Goal: Information Seeking & Learning: Understand process/instructions

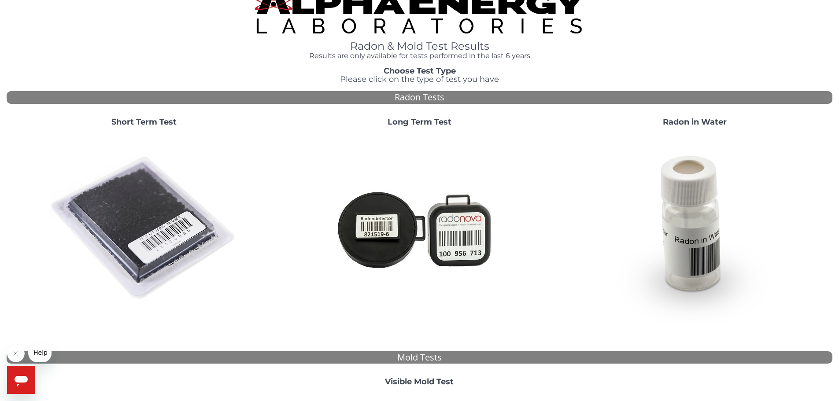
scroll to position [18, 0]
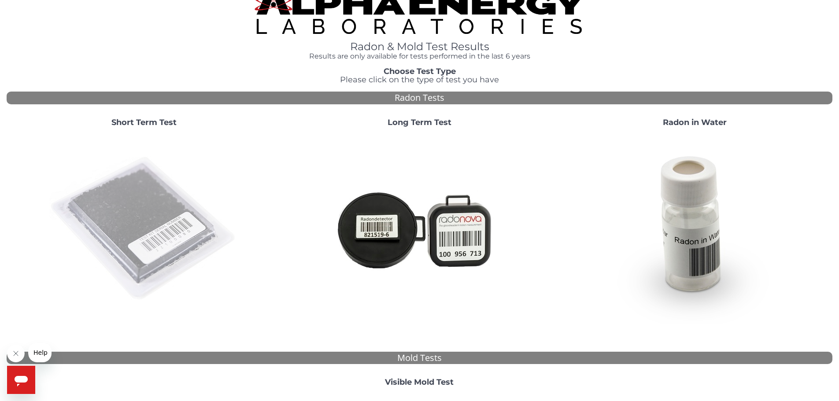
click at [148, 189] on img at bounding box center [143, 228] width 189 height 189
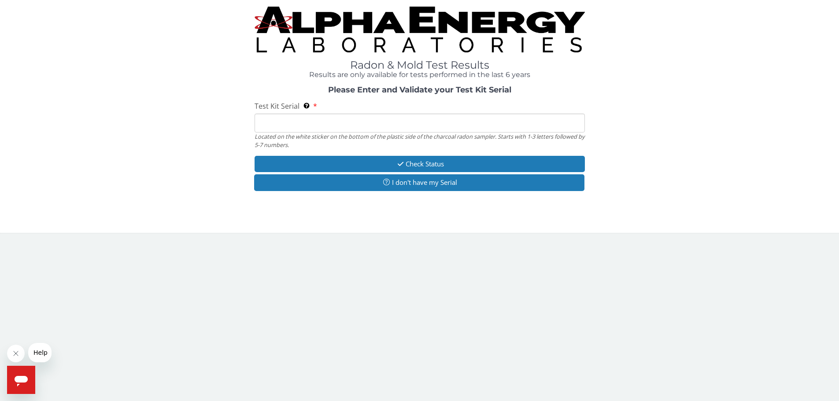
scroll to position [0, 0]
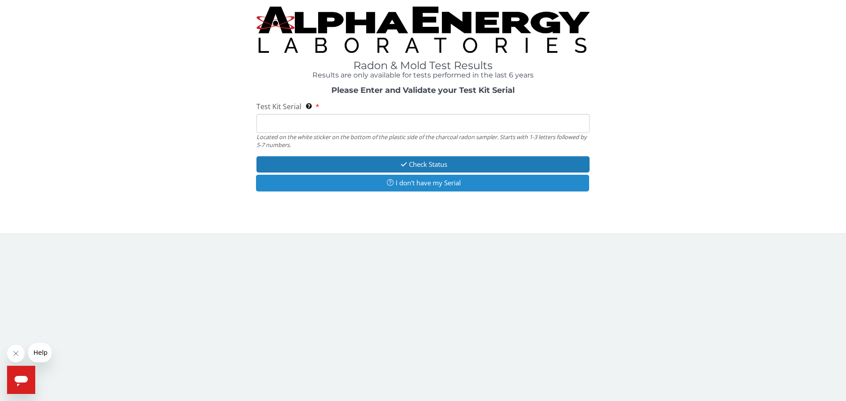
click at [315, 188] on button "I don't have my Serial" at bounding box center [422, 183] width 333 height 16
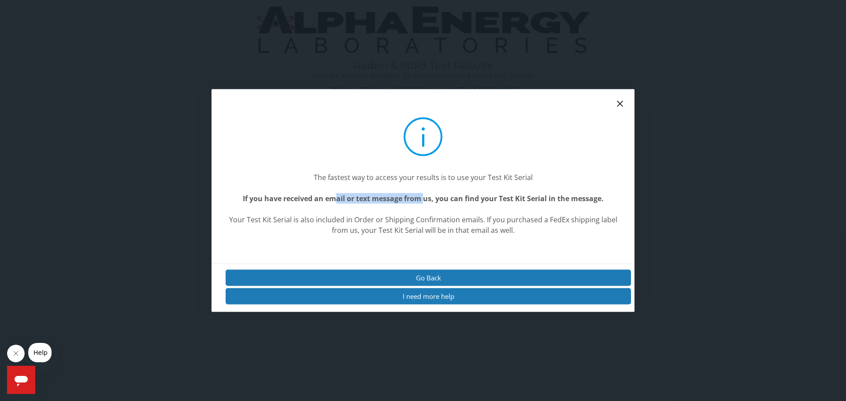
drag, startPoint x: 336, startPoint y: 199, endPoint x: 425, endPoint y: 193, distance: 89.6
click at [425, 193] on center "If you have received an email or text message from us, you can find your Test K…" at bounding box center [422, 198] width 395 height 11
click at [427, 196] on center "If you have received an email or text message from us, you can find your Test K…" at bounding box center [422, 198] width 395 height 11
drag, startPoint x: 433, startPoint y: 198, endPoint x: 606, endPoint y: 199, distance: 173.1
click at [606, 199] on center "If you have received an email or text message from us, you can find your Test K…" at bounding box center [422, 198] width 395 height 11
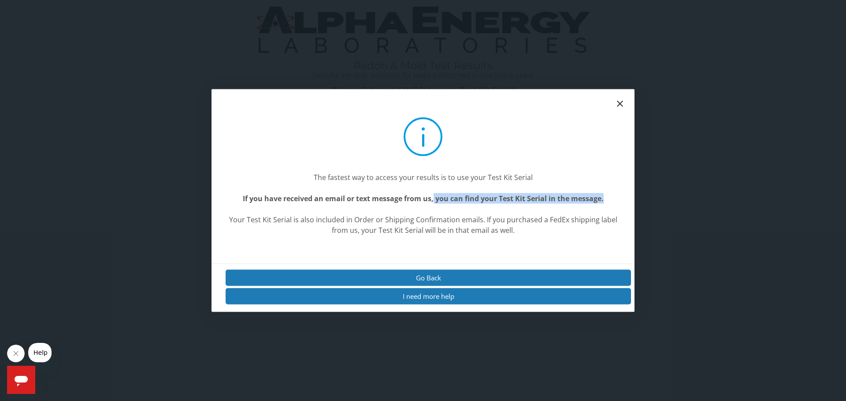
click at [606, 199] on center "If you have received an email or text message from us, you can find your Test K…" at bounding box center [422, 198] width 395 height 11
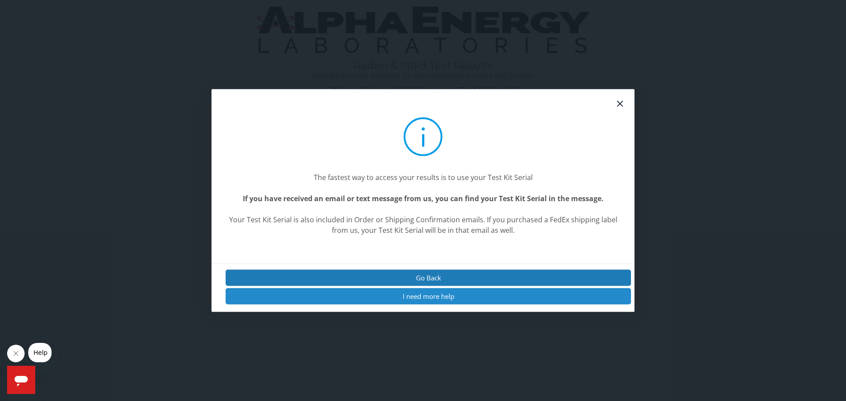
click at [424, 293] on button "I need more help" at bounding box center [427, 296] width 405 height 16
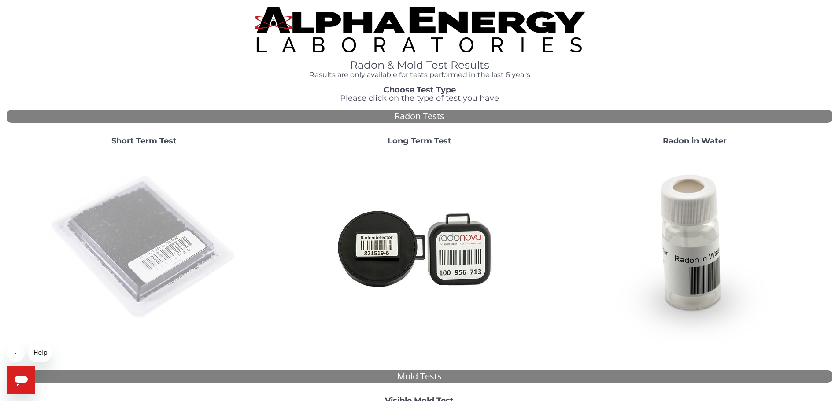
click at [178, 213] on img at bounding box center [143, 247] width 189 height 189
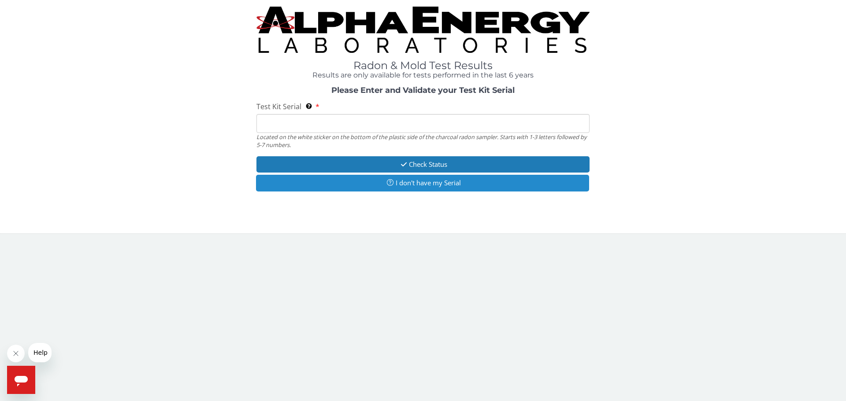
click at [384, 183] on icon "button" at bounding box center [389, 182] width 11 height 7
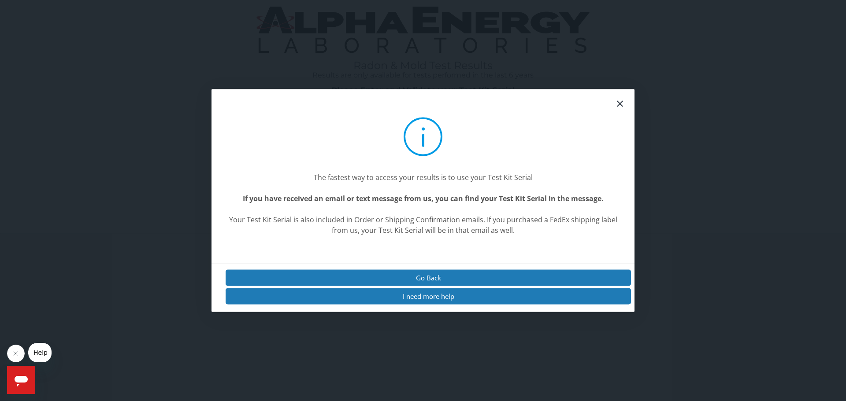
click at [386, 183] on div "The fastest way to access your results is to use your Test Kit Serial If you ha…" at bounding box center [422, 203] width 395 height 63
